Goal: Information Seeking & Learning: Learn about a topic

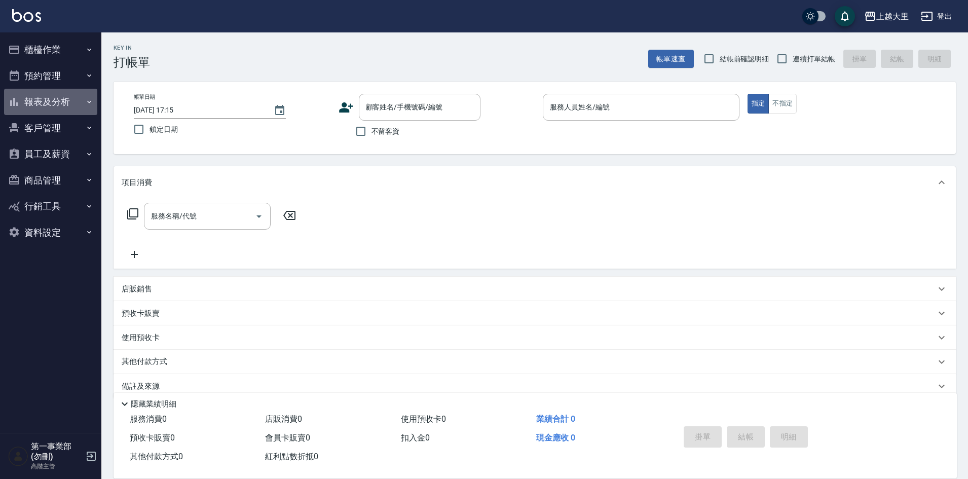
click at [32, 101] on button "報表及分析" at bounding box center [50, 102] width 93 height 26
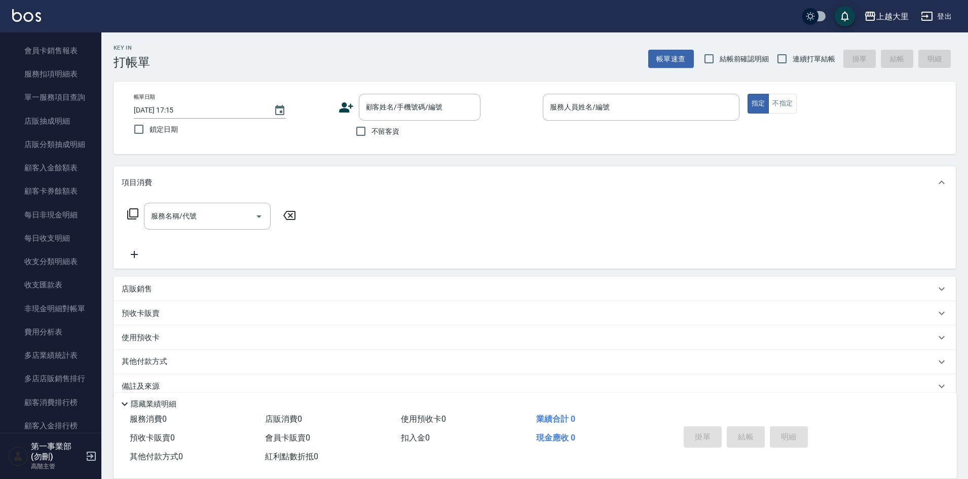
scroll to position [709, 0]
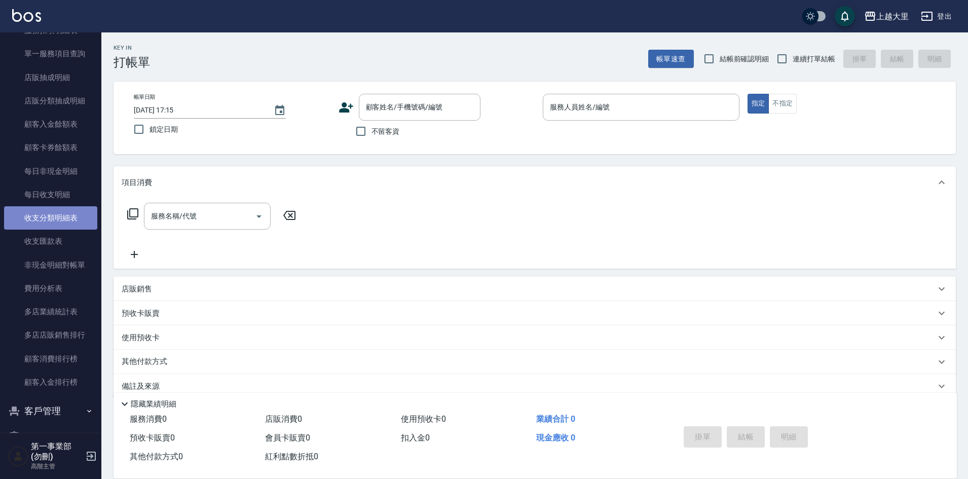
click at [72, 220] on link "收支分類明細表" at bounding box center [50, 217] width 93 height 23
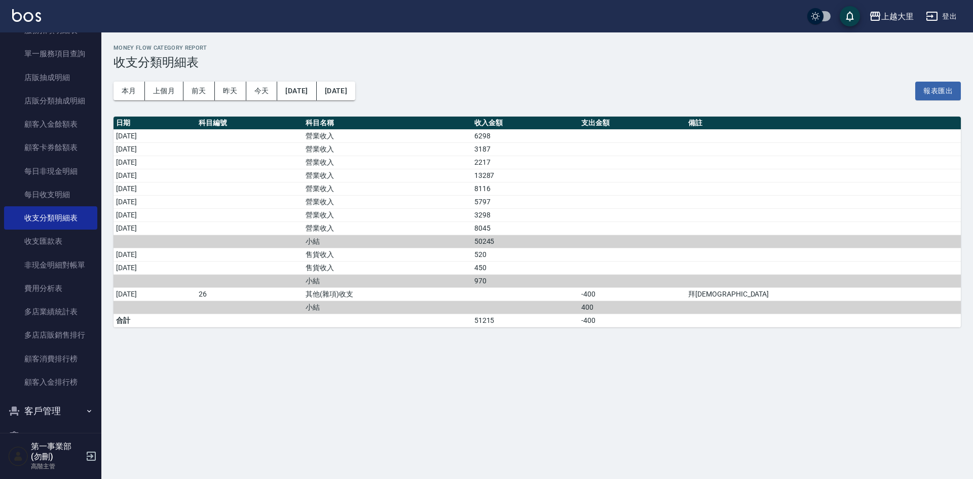
click at [650, 83] on div "本月 上個月 前天 昨天 今天 2025/09/01 2025/09/09 報表匯出" at bounding box center [536, 90] width 847 height 43
click at [160, 90] on button "上個月" at bounding box center [164, 91] width 38 height 19
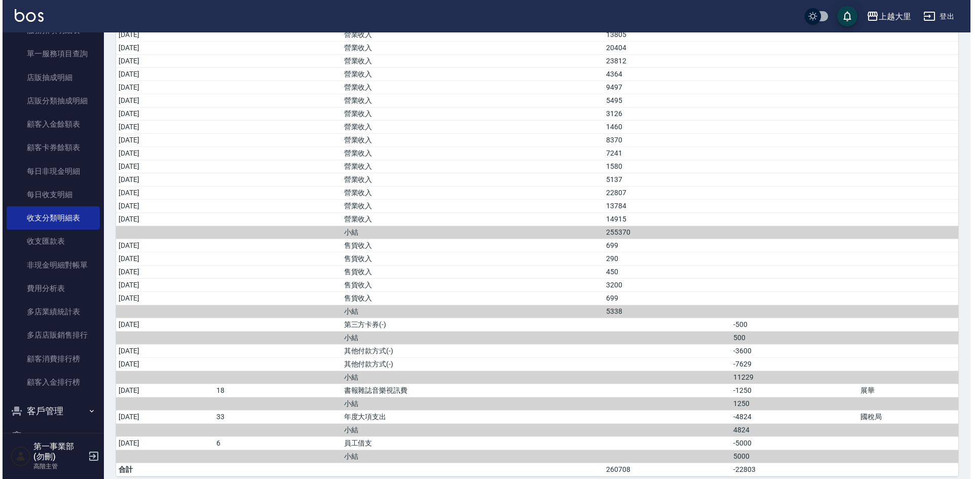
scroll to position [269, 0]
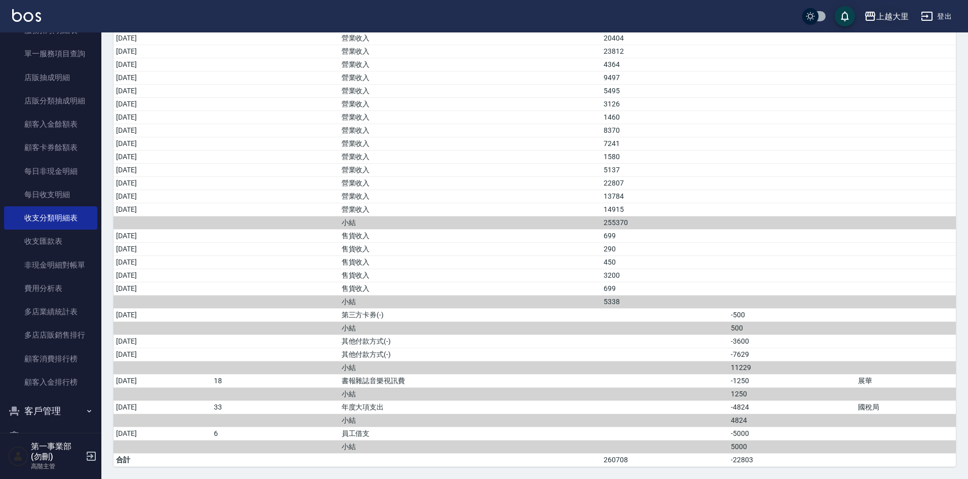
click at [884, 19] on div "上越大里" at bounding box center [892, 16] width 32 height 13
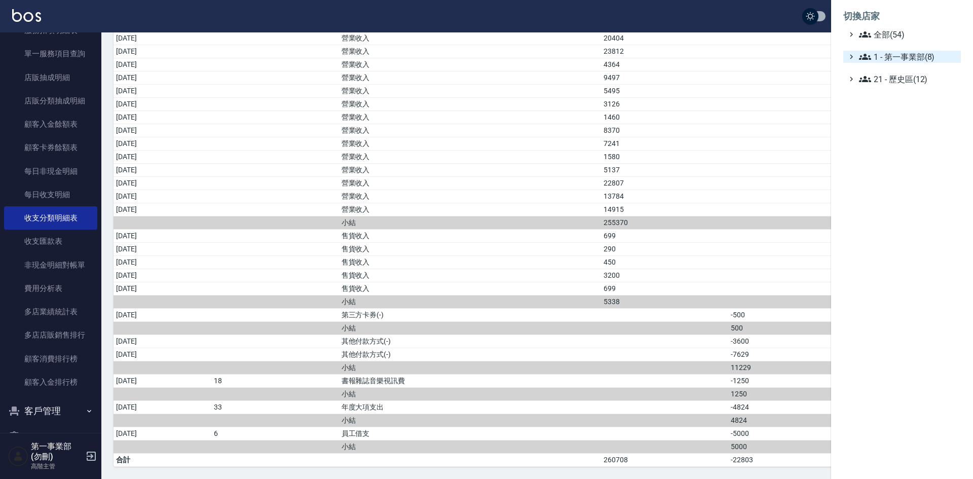
click at [910, 57] on span "1 - 第一事業部(8)" at bounding box center [908, 57] width 98 height 12
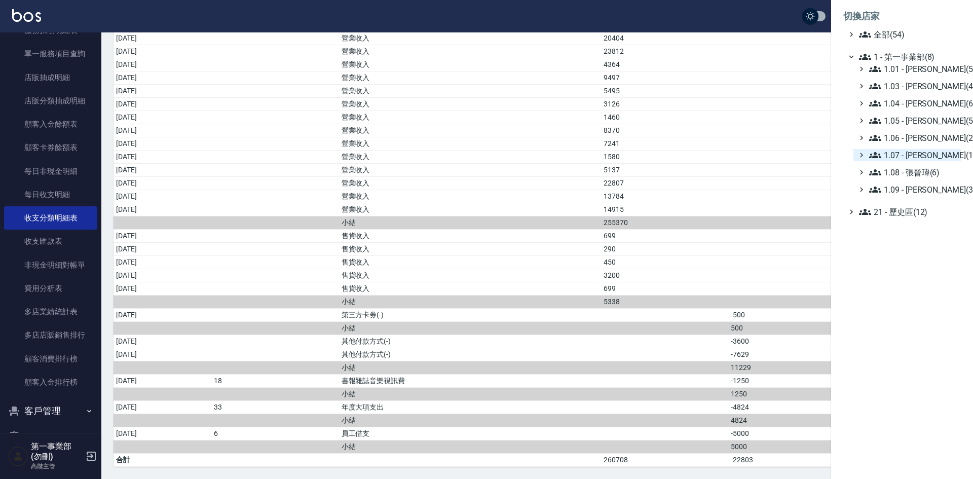
click at [918, 157] on span "1.07 - 蔡佳均(11)" at bounding box center [913, 155] width 88 height 12
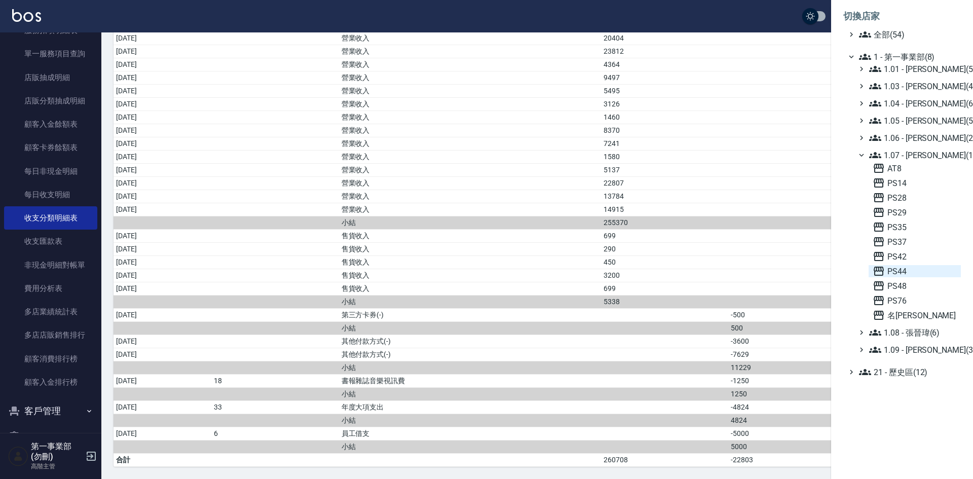
click at [909, 268] on span "PS44" at bounding box center [914, 271] width 84 height 12
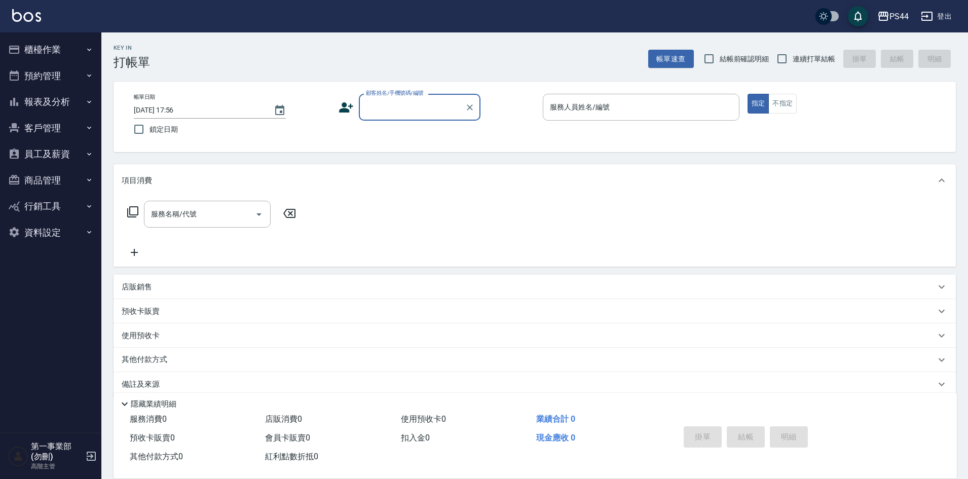
click at [63, 103] on button "報表及分析" at bounding box center [50, 102] width 93 height 26
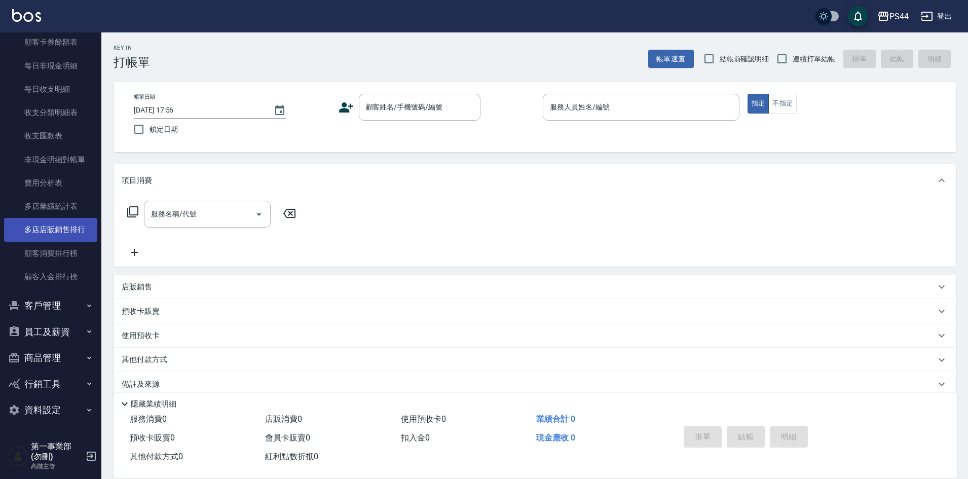
scroll to position [817, 0]
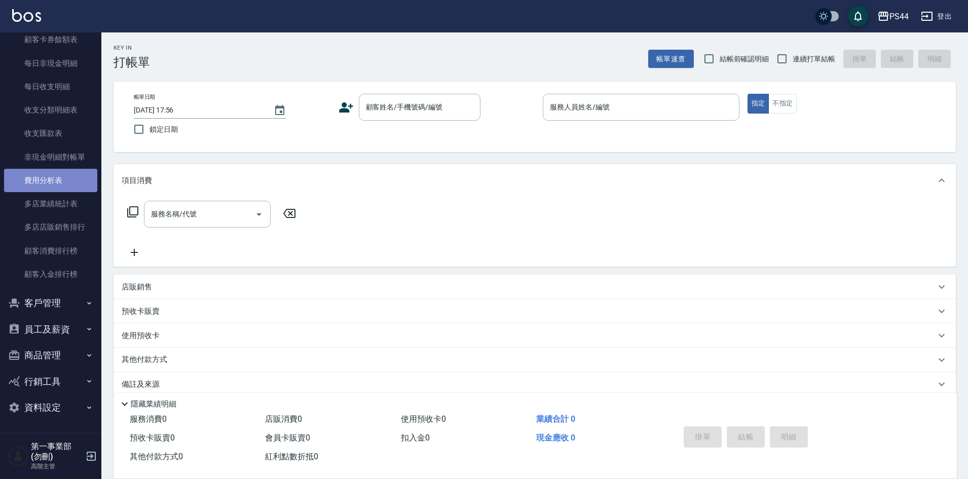
click at [61, 181] on link "費用分析表" at bounding box center [50, 180] width 93 height 23
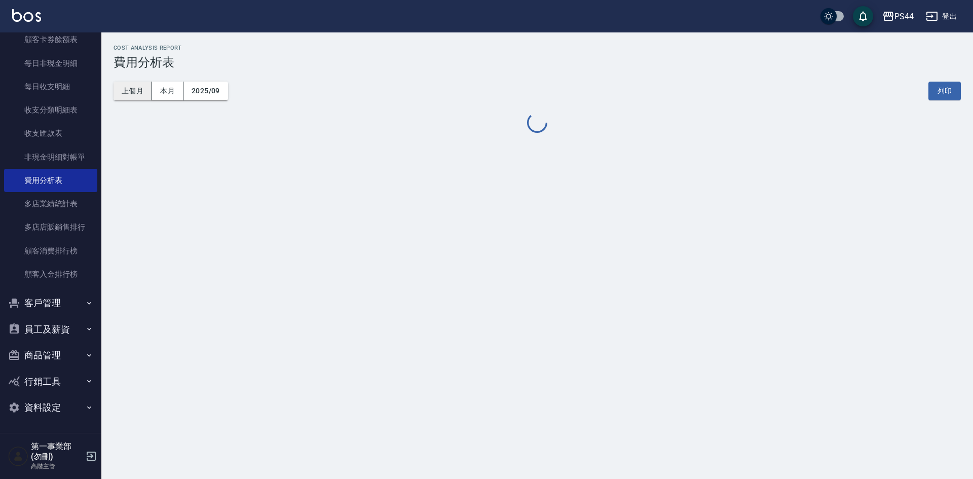
click at [129, 90] on button "上個月" at bounding box center [132, 91] width 38 height 19
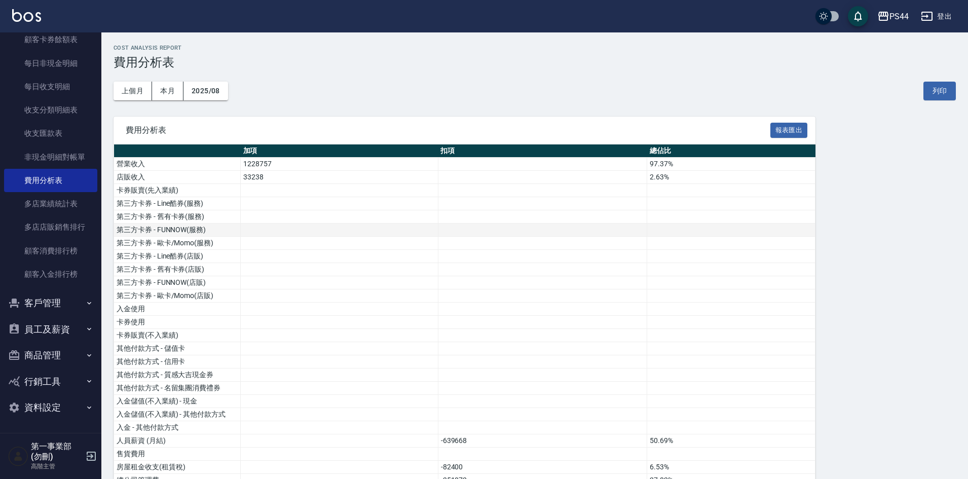
drag, startPoint x: 811, startPoint y: 230, endPoint x: 798, endPoint y: 228, distance: 13.3
click at [811, 232] on td at bounding box center [731, 229] width 168 height 13
drag, startPoint x: 624, startPoint y: 292, endPoint x: 622, endPoint y: 252, distance: 39.6
click at [624, 292] on td at bounding box center [542, 295] width 209 height 13
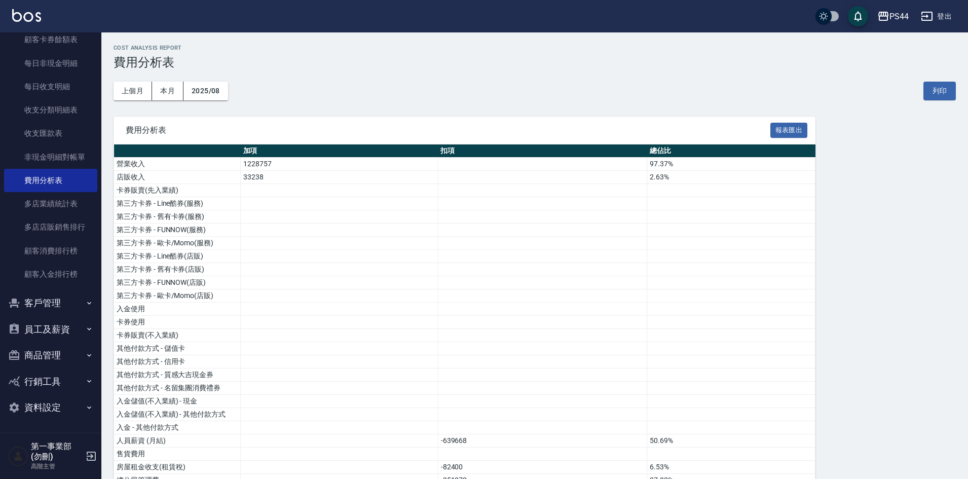
click at [575, 106] on div "上個月 本月 2025/08 列印" at bounding box center [534, 90] width 842 height 43
click at [528, 368] on td at bounding box center [542, 374] width 209 height 13
click at [894, 12] on div "PS44" at bounding box center [898, 16] width 19 height 13
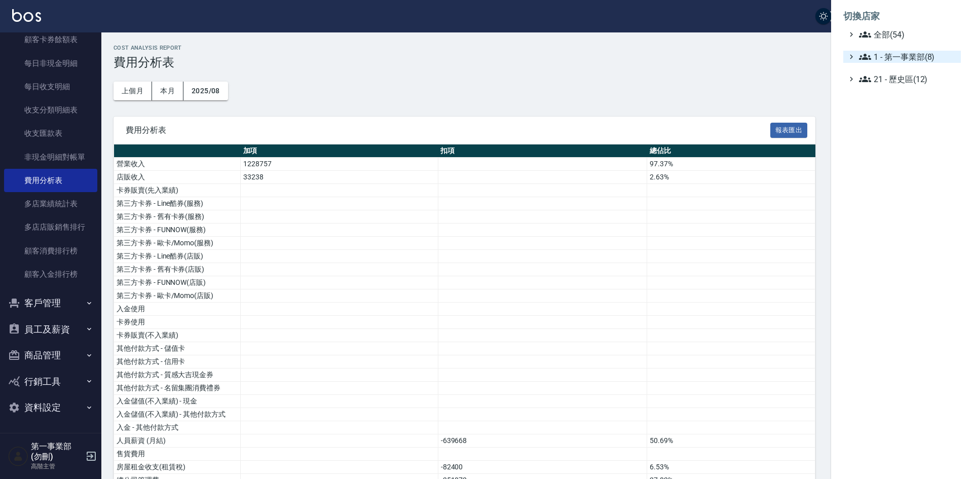
click at [905, 54] on span "1 - 第一事業部(8)" at bounding box center [908, 57] width 98 height 12
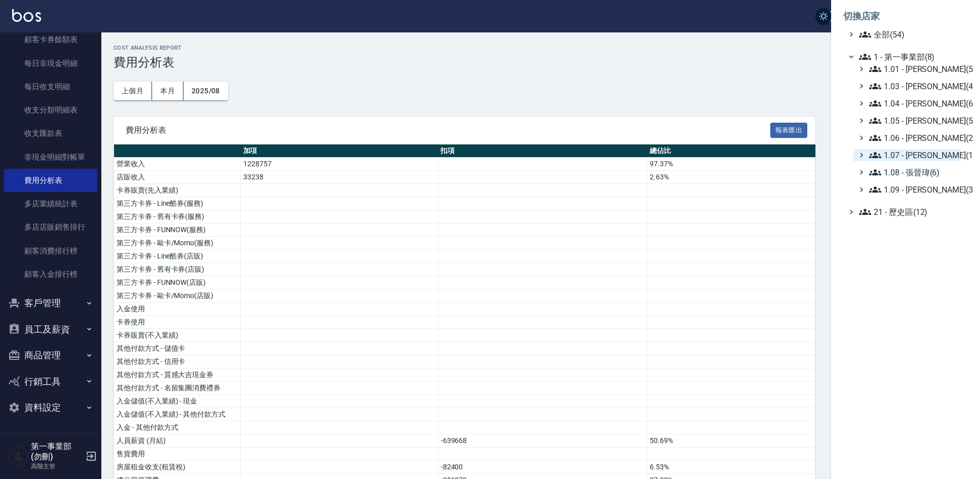
click at [933, 152] on span "1.07 - 蔡佳均(11)" at bounding box center [913, 155] width 88 height 12
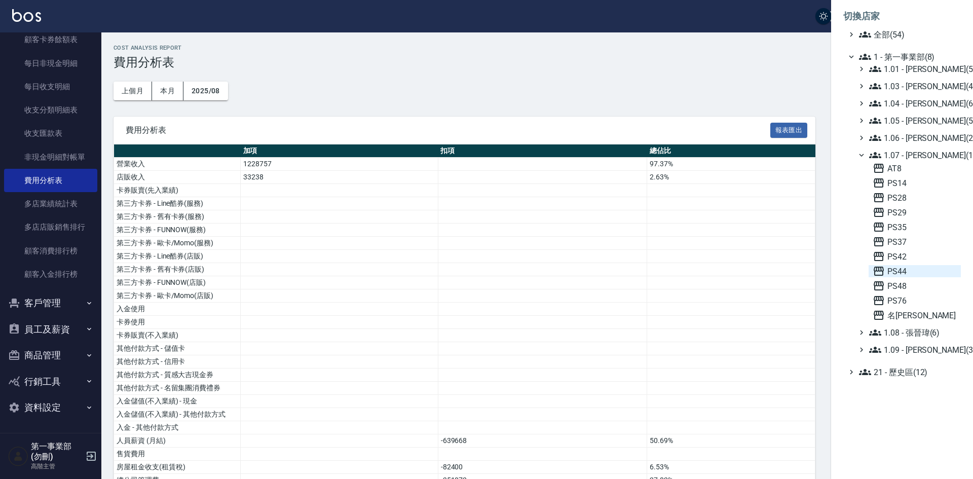
click at [907, 275] on span "PS44" at bounding box center [914, 271] width 84 height 12
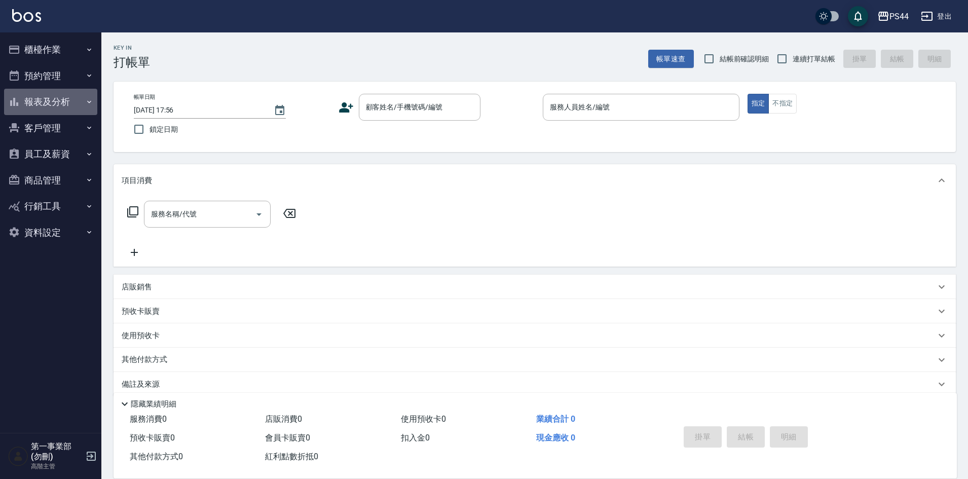
click at [51, 103] on button "報表及分析" at bounding box center [50, 102] width 93 height 26
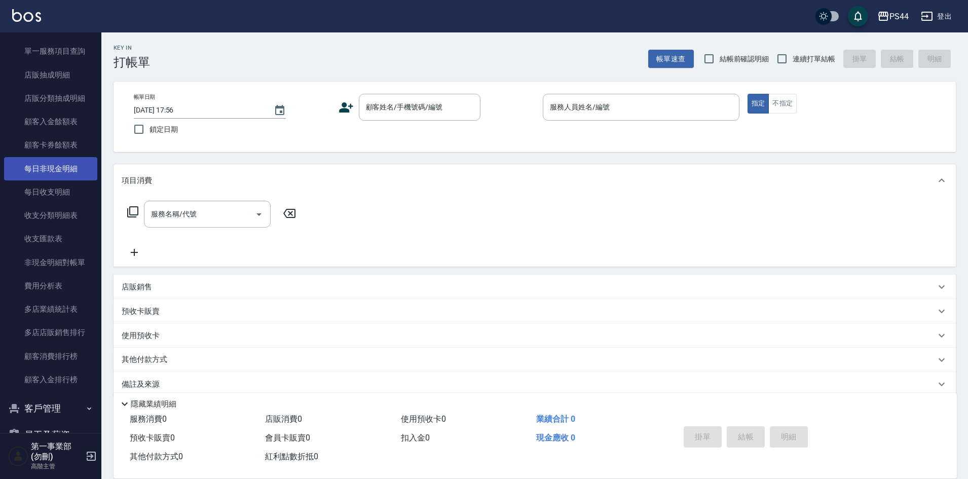
scroll to position [760, 0]
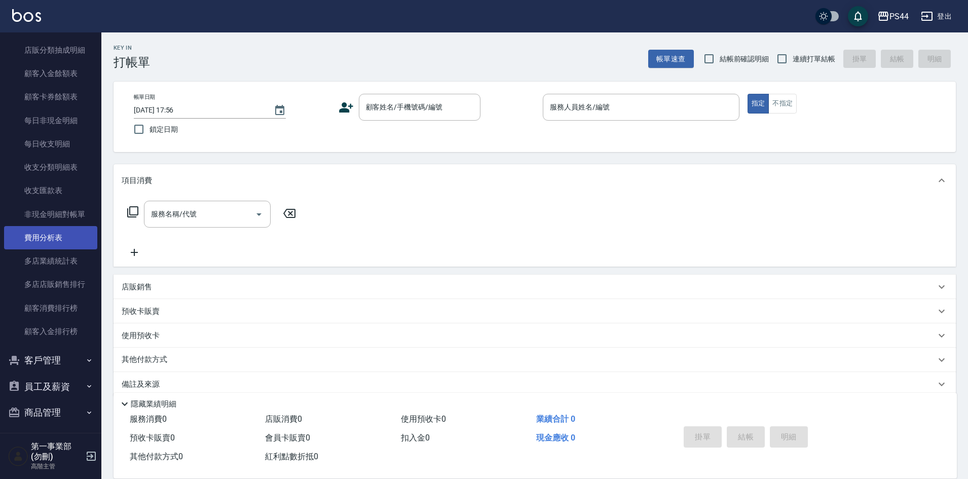
click at [59, 241] on link "費用分析表" at bounding box center [50, 237] width 93 height 23
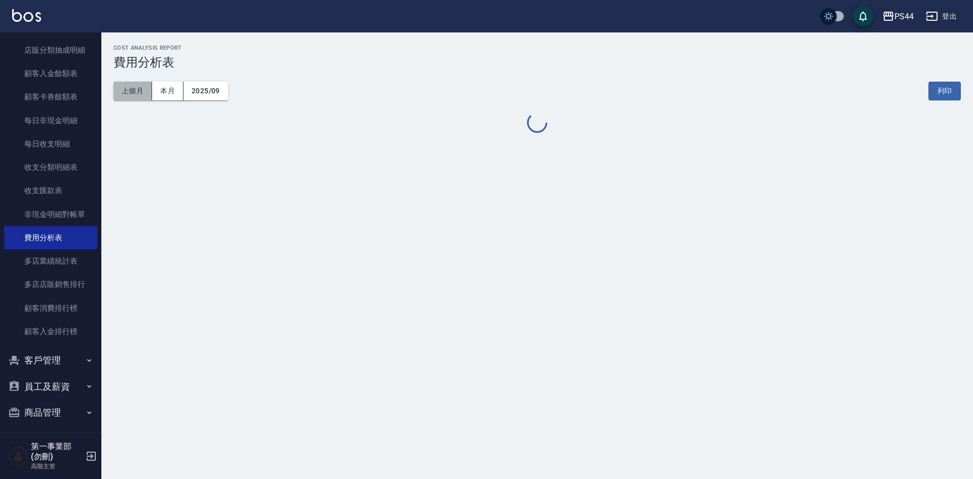
click at [131, 86] on button "上個月" at bounding box center [132, 91] width 38 height 19
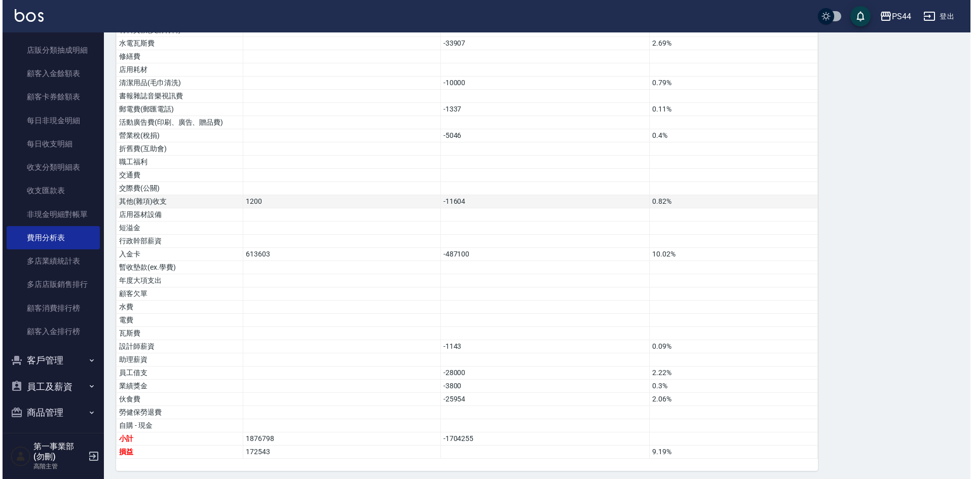
scroll to position [480, 0]
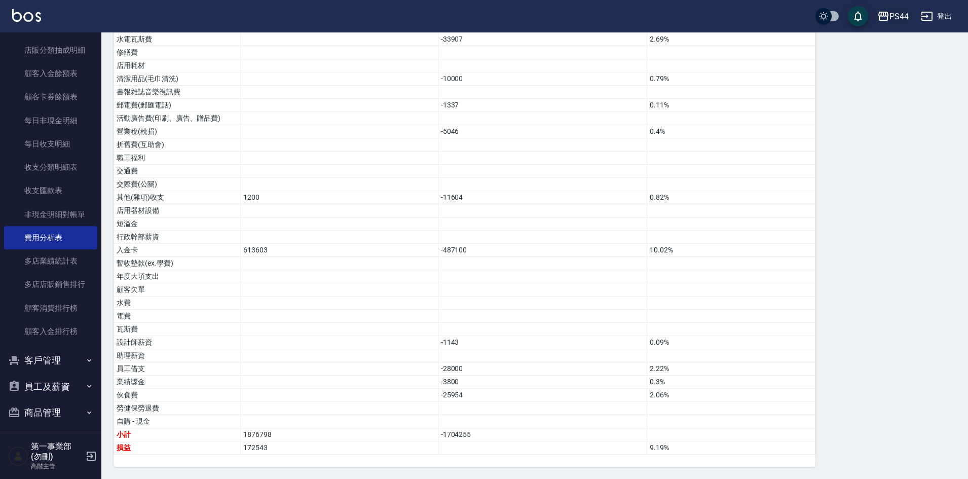
click at [892, 15] on div "PS44" at bounding box center [898, 16] width 19 height 13
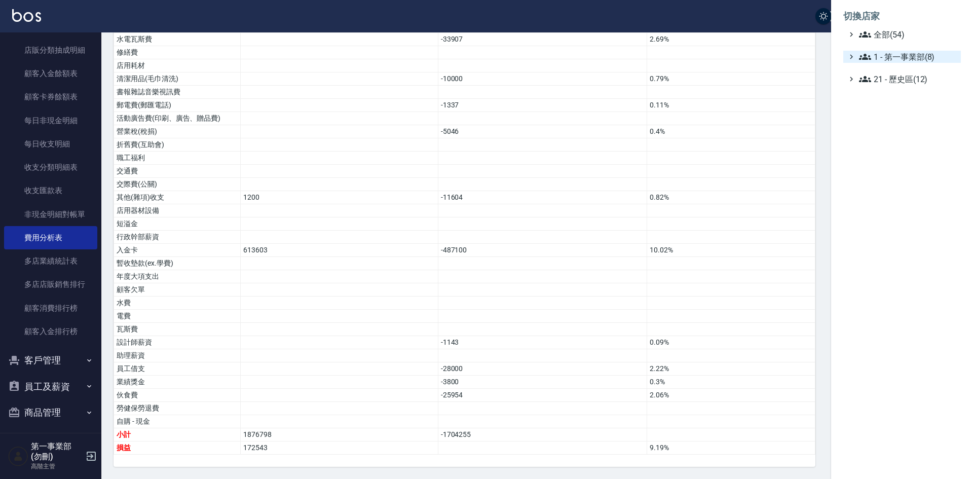
click at [913, 56] on span "1 - 第一事業部(8)" at bounding box center [908, 57] width 98 height 12
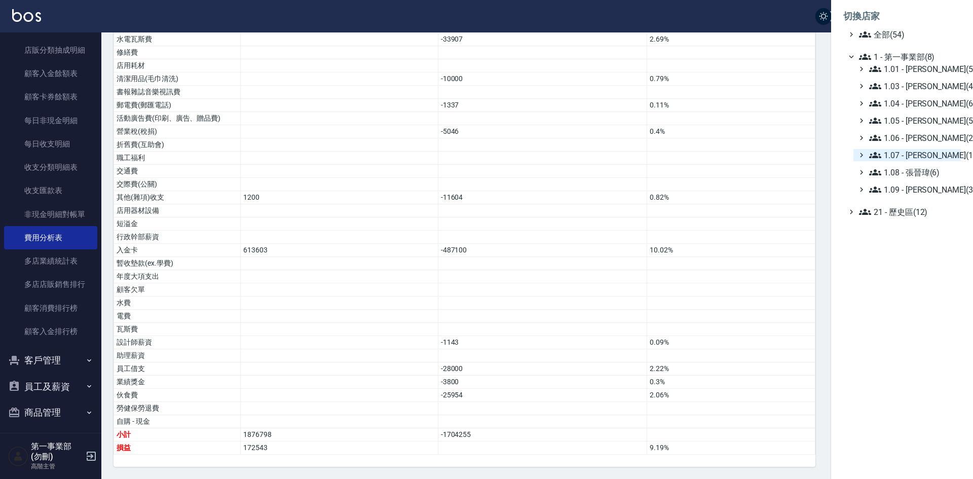
click at [929, 157] on span "1.07 - 蔡佳均(11)" at bounding box center [913, 155] width 88 height 12
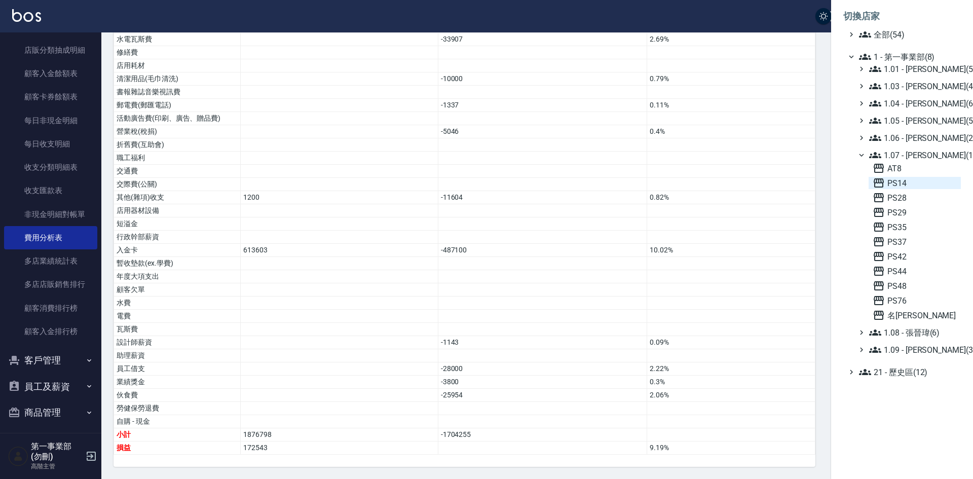
click at [915, 183] on span "PS14" at bounding box center [914, 183] width 84 height 12
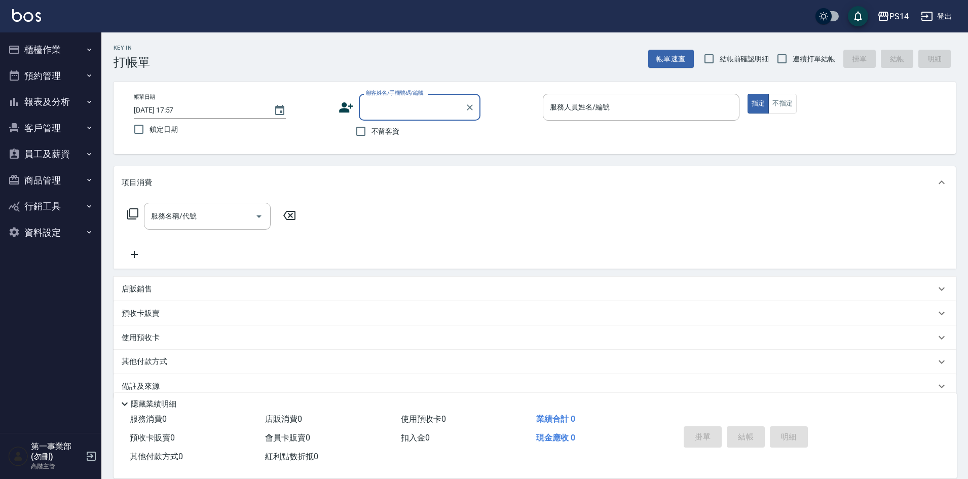
click at [55, 98] on button "報表及分析" at bounding box center [50, 102] width 93 height 26
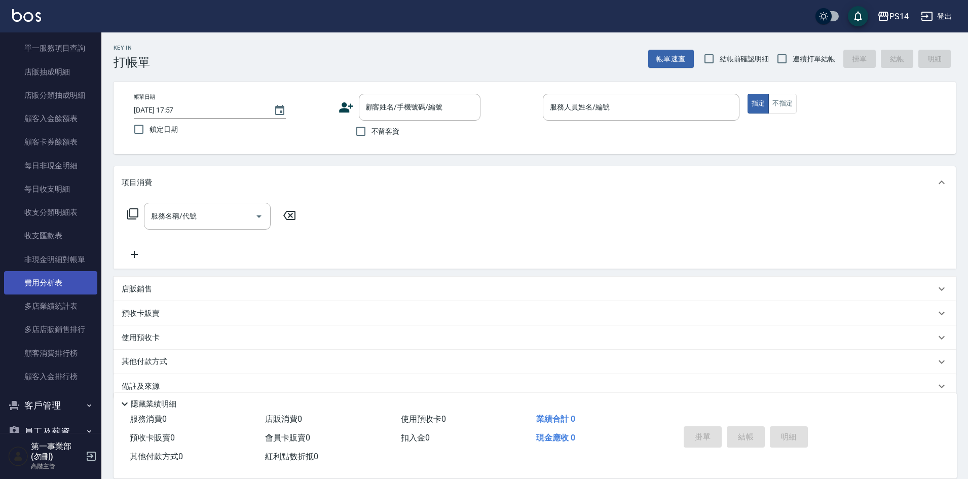
scroll to position [760, 0]
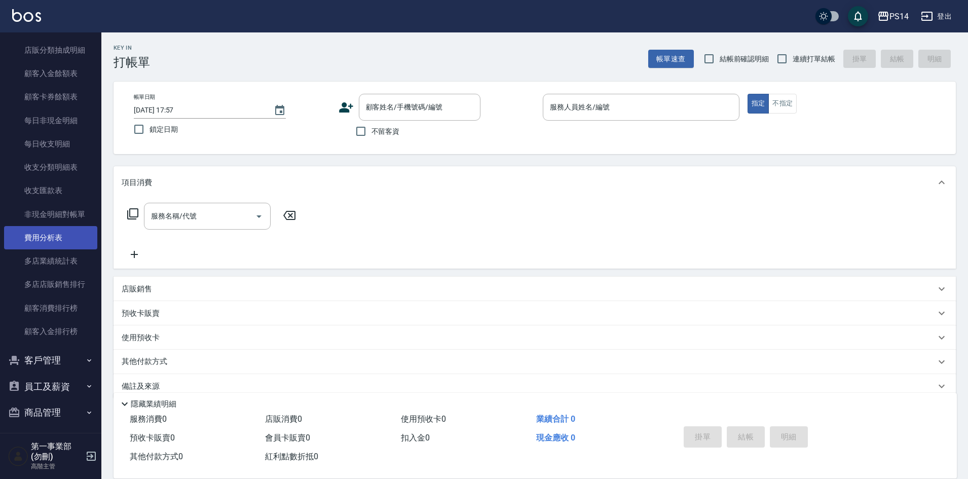
click at [53, 240] on link "費用分析表" at bounding box center [50, 237] width 93 height 23
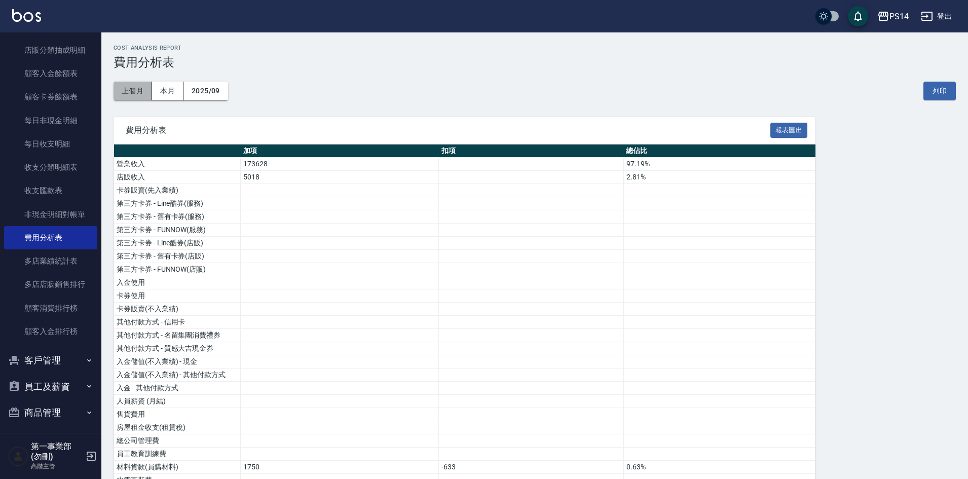
click at [131, 98] on button "上個月" at bounding box center [132, 91] width 38 height 19
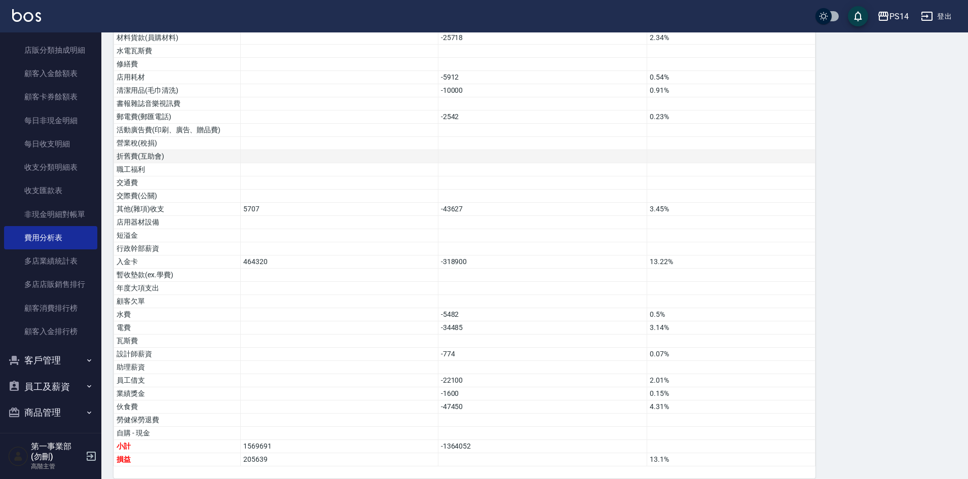
scroll to position [441, 0]
